Goal: Find contact information: Obtain details needed to contact an individual or organization

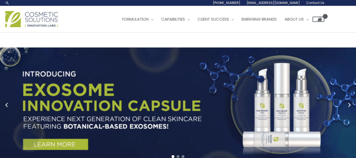
click at [316, 3] on span "Contact Us" at bounding box center [315, 3] width 18 height 4
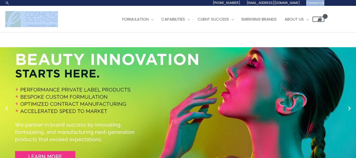
drag, startPoint x: 302, startPoint y: 6, endPoint x: 286, endPoint y: 8, distance: 16.5
click at [286, 8] on header "Search... 1.888.883.0540 info@naturalskincare.com Contact Us Main Menu Formulat…" at bounding box center [178, 16] width 356 height 32
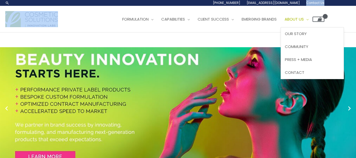
click at [302, 12] on link "About Us" at bounding box center [296, 19] width 32 height 16
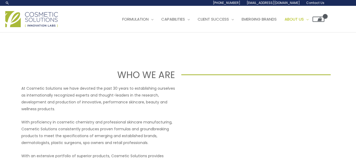
drag, startPoint x: 300, startPoint y: 7, endPoint x: 278, endPoint y: 8, distance: 22.4
click at [280, 8] on div "Main Menu Formulation Menu Toggle Research and Innovation Market Ready Formulas…" at bounding box center [178, 19] width 356 height 26
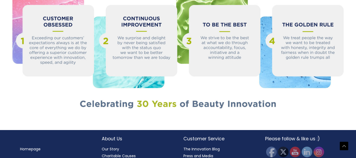
scroll to position [605, 0]
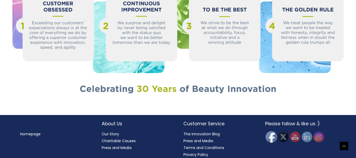
click at [271, 132] on img at bounding box center [271, 137] width 12 height 12
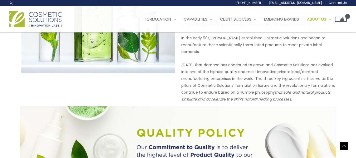
scroll to position [326, 0]
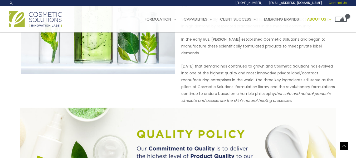
click at [342, 3] on span "Contact Us" at bounding box center [337, 3] width 18 height 4
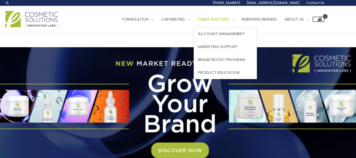
click at [235, 22] on link "Client Success" at bounding box center [215, 19] width 44 height 16
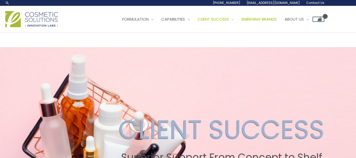
click at [270, 18] on span "Emerging Brands" at bounding box center [258, 19] width 35 height 6
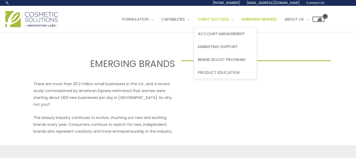
click at [229, 17] on span "Client Success" at bounding box center [212, 19] width 31 height 6
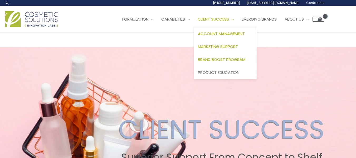
click at [236, 59] on span "Brand Boost Program" at bounding box center [221, 60] width 47 height 6
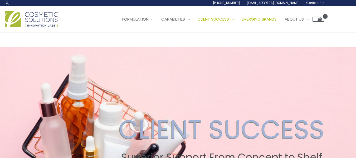
click at [256, 18] on span "Emerging Brands" at bounding box center [258, 19] width 35 height 6
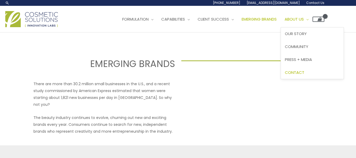
click at [304, 74] on span "Contact" at bounding box center [294, 72] width 19 height 6
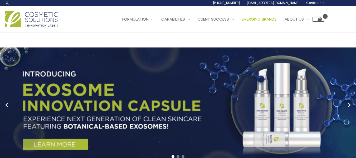
click at [270, 19] on span "Emerging Brands" at bounding box center [258, 19] width 35 height 6
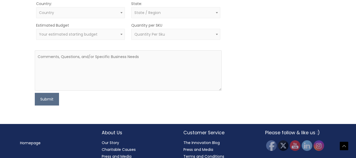
scroll to position [408, 0]
